Goal: Obtain resource: Download file/media

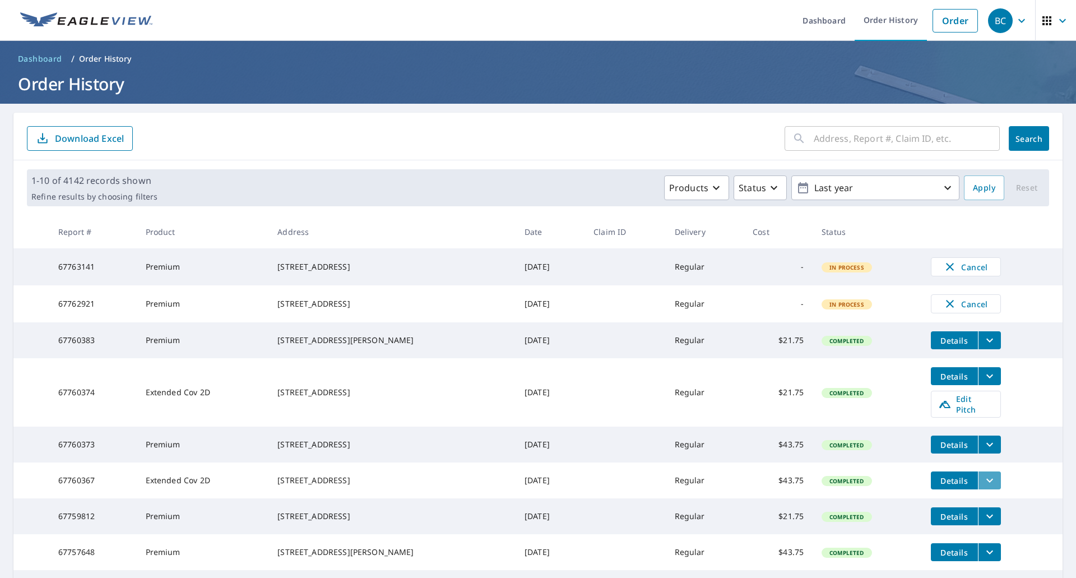
click at [986, 482] on icon "filesDropdownBtn-67760367" at bounding box center [989, 480] width 7 height 4
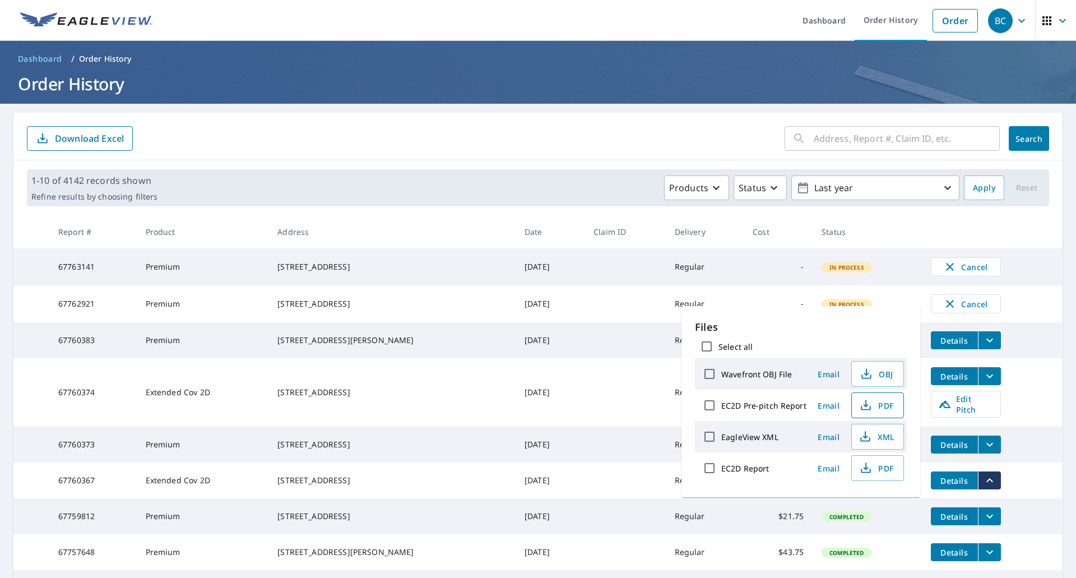
click at [885, 404] on span "PDF" at bounding box center [876, 404] width 36 height 13
